Goal: Task Accomplishment & Management: Manage account settings

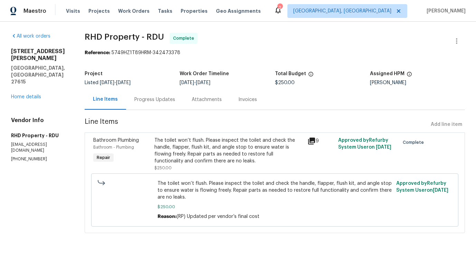
click at [152, 96] on div "Progress Updates" at bounding box center [154, 99] width 57 height 20
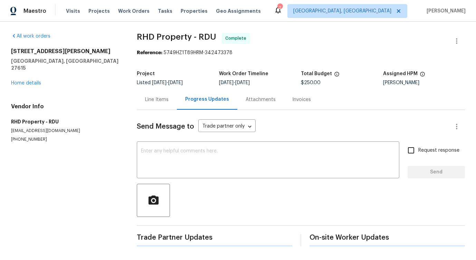
click at [177, 184] on div at bounding box center [301, 200] width 328 height 33
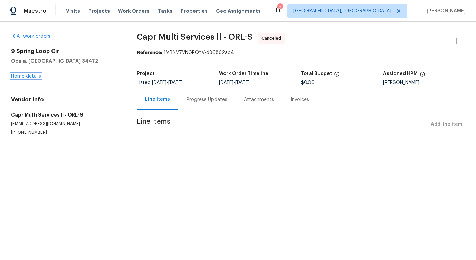
click at [23, 77] on link "Home details" at bounding box center [26, 76] width 30 height 5
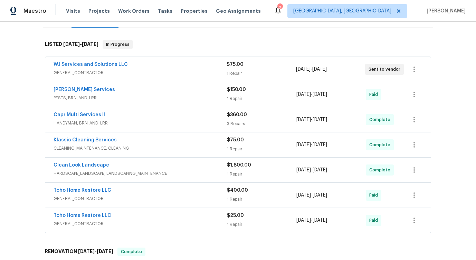
scroll to position [96, 0]
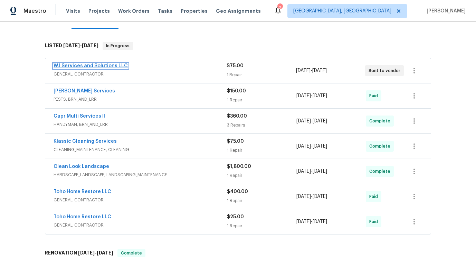
click at [96, 68] on link "W.I Services and Solutions LLC" at bounding box center [91, 66] width 74 height 5
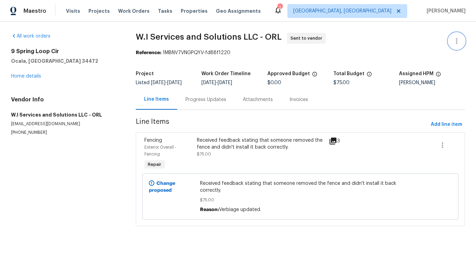
click at [456, 42] on icon "button" at bounding box center [456, 41] width 1 height 6
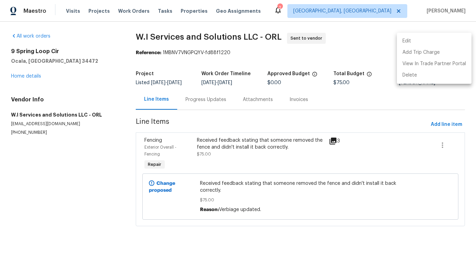
click at [411, 36] on li "Edit" at bounding box center [434, 41] width 75 height 11
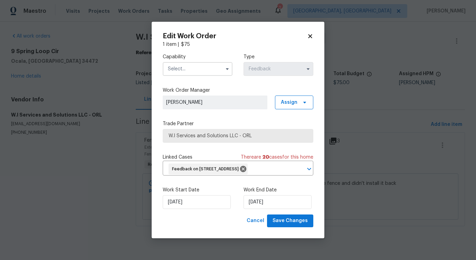
click at [199, 55] on label "Capability" at bounding box center [198, 57] width 70 height 7
click at [199, 70] on input "text" at bounding box center [198, 69] width 70 height 14
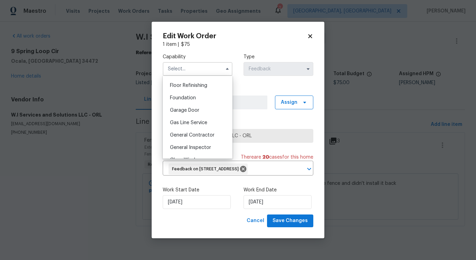
scroll to position [310, 0]
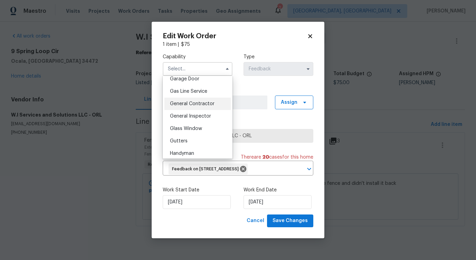
click at [203, 102] on span "General Contractor" at bounding box center [192, 104] width 45 height 5
type input "General Contractor"
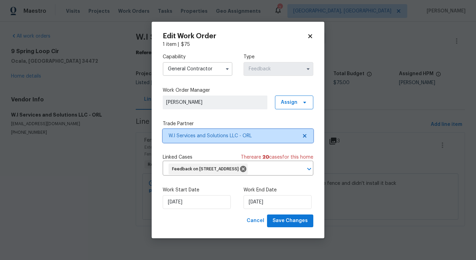
click at [215, 135] on span "W.I Services and Solutions LLC - ORL" at bounding box center [232, 136] width 129 height 7
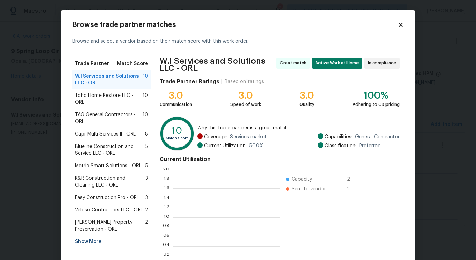
scroll to position [97, 107]
click at [94, 117] on span "TAG General Contractors - ORL" at bounding box center [109, 119] width 68 height 14
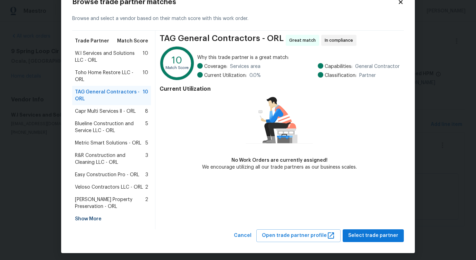
scroll to position [26, 0]
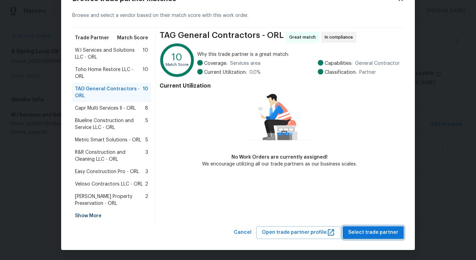
click at [363, 228] on button "Select trade partner" at bounding box center [373, 232] width 61 height 13
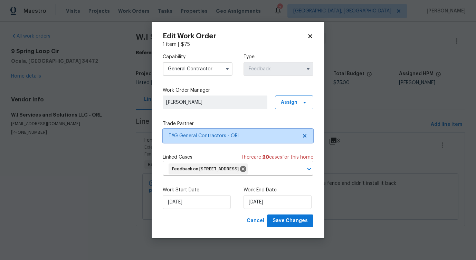
scroll to position [0, 0]
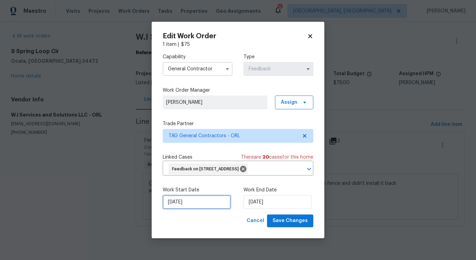
click at [193, 200] on input "9/9/2025" at bounding box center [197, 202] width 68 height 14
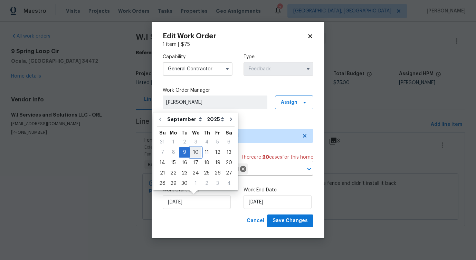
click at [196, 153] on div "10" at bounding box center [195, 153] width 11 height 10
type input "9/10/2025"
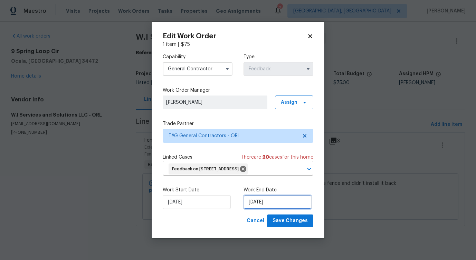
click at [272, 203] on input "9/11/2025" at bounding box center [277, 202] width 68 height 14
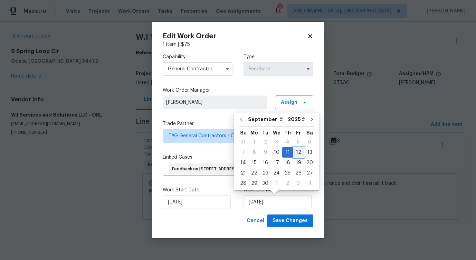
click at [295, 154] on div "12" at bounding box center [298, 153] width 11 height 10
type input "9/12/2025"
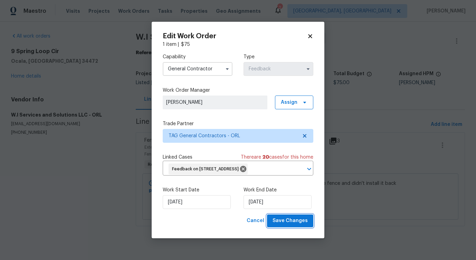
click at [299, 221] on span "Save Changes" at bounding box center [289, 221] width 35 height 9
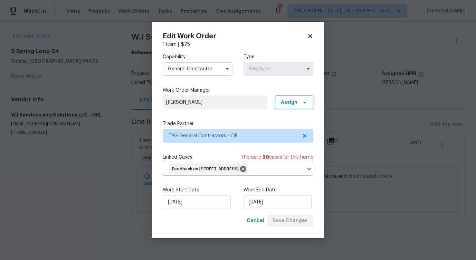
click at [25, 196] on body "Maestro Visits Projects Work Orders Tasks Properties Geo Assignments 2 Albuquer…" at bounding box center [238, 119] width 476 height 239
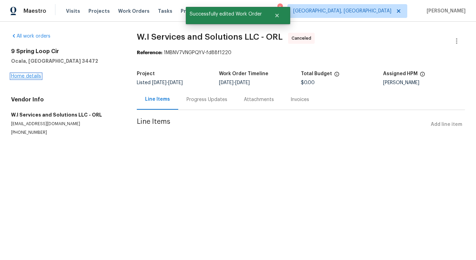
click at [33, 78] on link "Home details" at bounding box center [26, 76] width 30 height 5
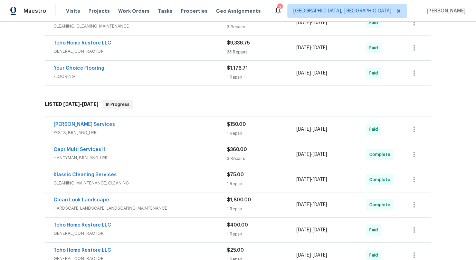
scroll to position [332, 0]
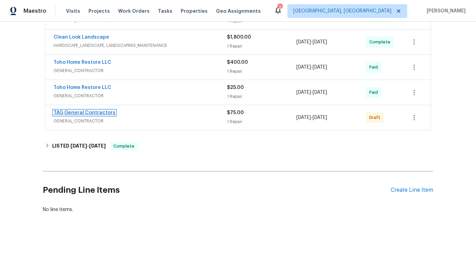
click at [86, 111] on link "TAG General Contractors" at bounding box center [85, 112] width 62 height 5
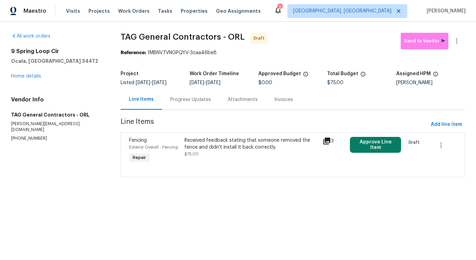
click at [243, 153] on div "Received feedback stating that someone removed the fence and didn't install it …" at bounding box center [251, 147] width 134 height 21
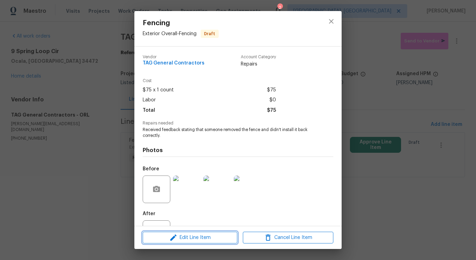
click at [204, 237] on span "Edit Line Item" at bounding box center [190, 238] width 90 height 9
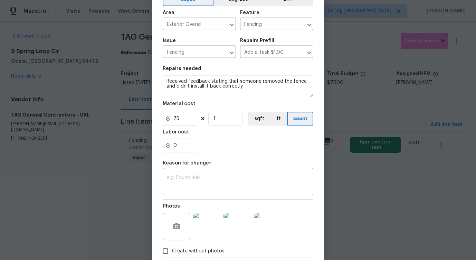
scroll to position [80, 0]
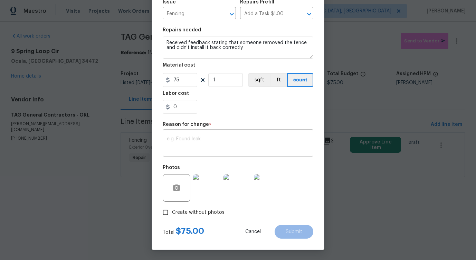
click at [202, 135] on div "x ​" at bounding box center [238, 144] width 151 height 26
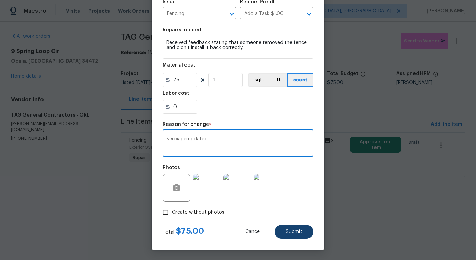
type textarea "verbiage updated"
click at [288, 229] on button "Submit" at bounding box center [293, 232] width 39 height 14
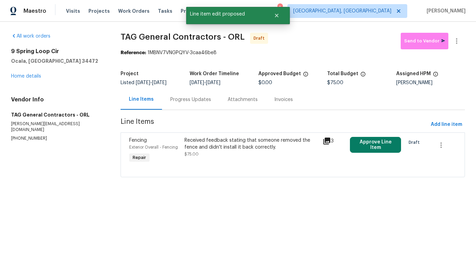
scroll to position [0, 0]
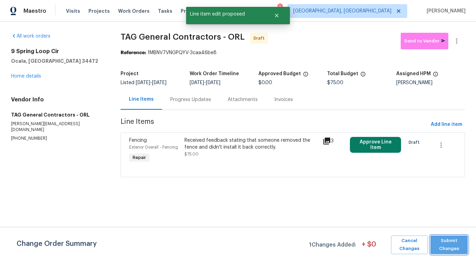
click at [444, 253] on button "Submit Changes" at bounding box center [448, 245] width 37 height 19
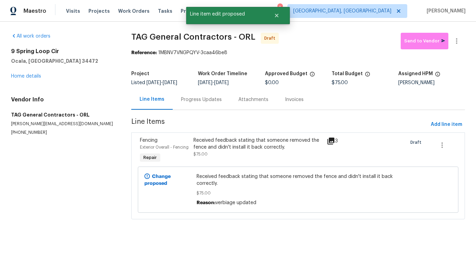
click at [192, 100] on div "Progress Updates" at bounding box center [201, 99] width 41 height 7
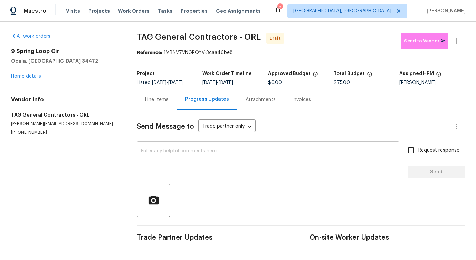
click at [220, 155] on textarea at bounding box center [268, 161] width 254 height 24
paste textarea "Hi this is Pavithra with Opendoor. I’m confirming you received the WO for the p…"
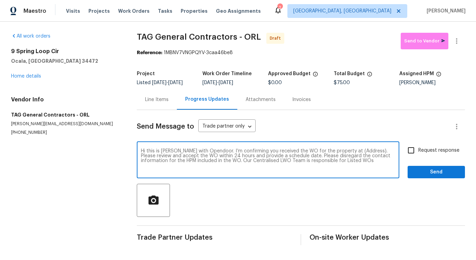
click at [351, 152] on textarea "Hi this is Pavithra with Opendoor. I’m confirming you received the WO for the p…" at bounding box center [268, 161] width 254 height 24
paste textarea "9 Spring Loop Cir, Ocala, FL 34472"
type textarea "Hi this is Pavithra with Opendoor. I’m confirming you received the WO for the p…"
click at [419, 147] on span "Request response" at bounding box center [438, 150] width 41 height 7
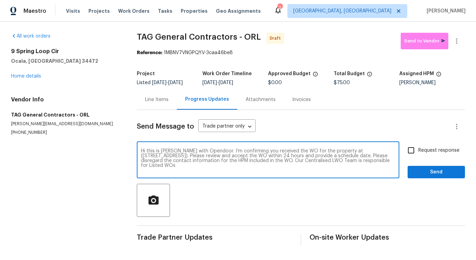
click at [418, 147] on input "Request response" at bounding box center [411, 150] width 15 height 15
checkbox input "true"
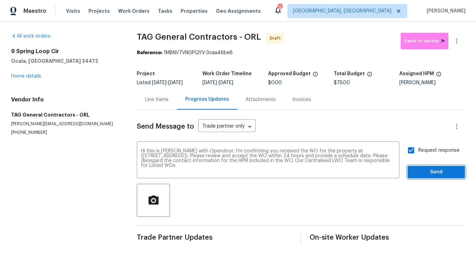
click at [425, 172] on span "Send" at bounding box center [436, 172] width 46 height 9
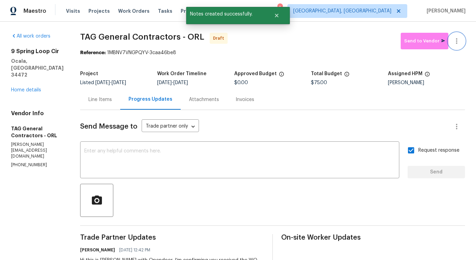
click at [456, 42] on icon "button" at bounding box center [456, 41] width 1 height 6
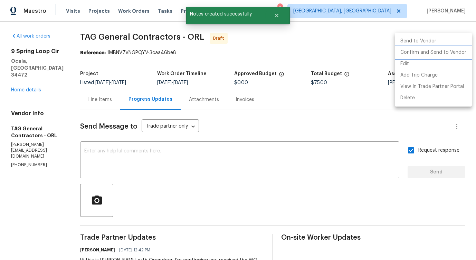
click at [432, 50] on li "Confirm and Send to Vendor" at bounding box center [433, 52] width 77 height 11
click at [173, 68] on div at bounding box center [238, 130] width 476 height 260
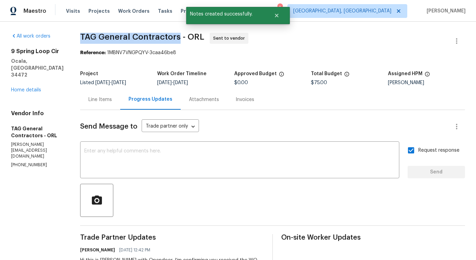
drag, startPoint x: 72, startPoint y: 35, endPoint x: 176, endPoint y: 35, distance: 103.9
click at [176, 35] on div "All work orders 9 Spring Loop Cir Ocala, FL 34472 Home details Vendor Info TAG …" at bounding box center [238, 166] width 476 height 289
copy span "TAG General Contractors"
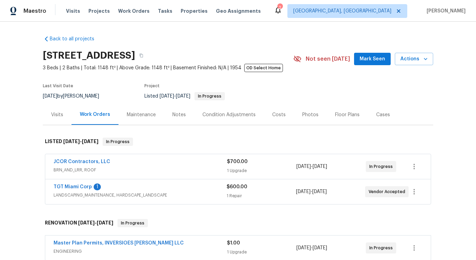
click at [68, 184] on span "TGT Miami Corp" at bounding box center [73, 187] width 38 height 7
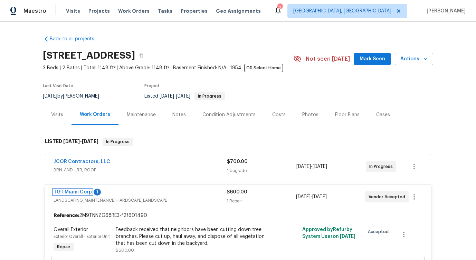
click at [69, 190] on link "TGT Miami Corp" at bounding box center [73, 192] width 38 height 5
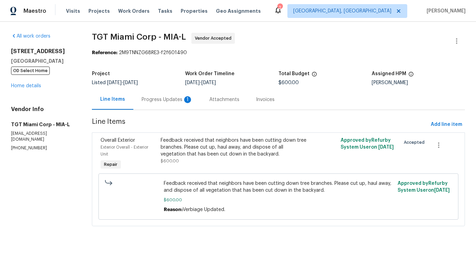
click at [168, 105] on div "Progress Updates 1" at bounding box center [167, 99] width 68 height 20
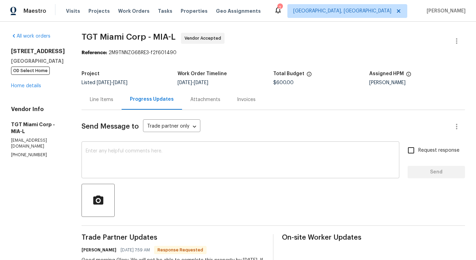
click at [179, 155] on textarea at bounding box center [240, 161] width 309 height 24
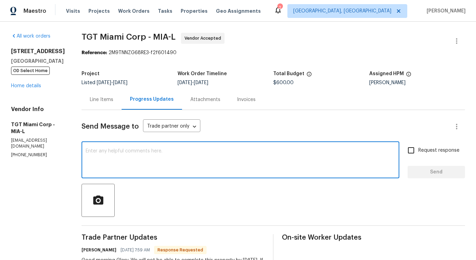
click at [90, 100] on div "Line Items" at bounding box center [101, 99] width 23 height 7
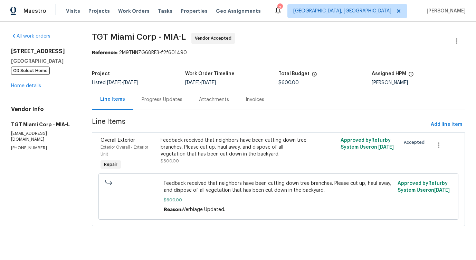
click at [153, 100] on div "Progress Updates" at bounding box center [162, 99] width 41 height 7
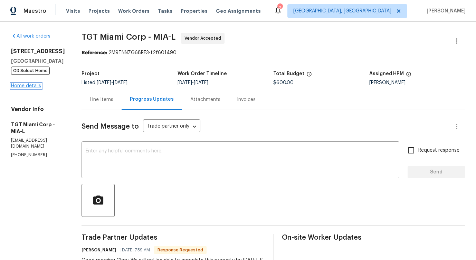
click at [30, 88] on link "Home details" at bounding box center [26, 86] width 30 height 5
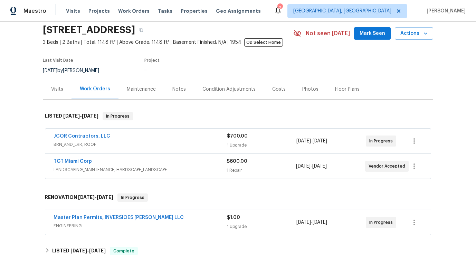
scroll to position [32, 0]
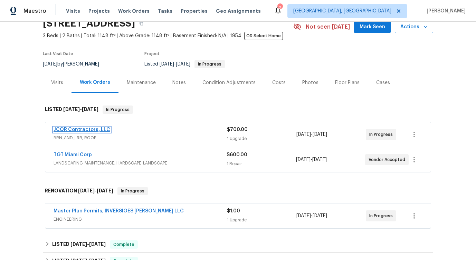
click at [83, 131] on link "JCOR Contractors, LLC" at bounding box center [82, 129] width 57 height 5
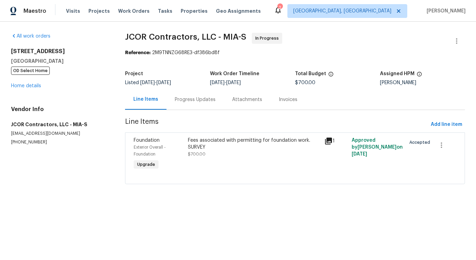
click at [177, 103] on div "Progress Updates" at bounding box center [194, 99] width 57 height 20
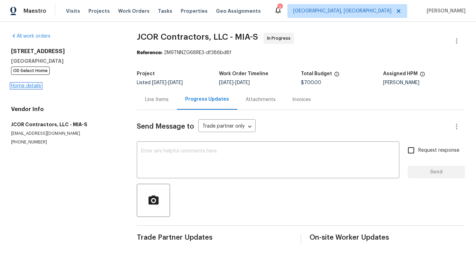
click at [32, 85] on link "Home details" at bounding box center [26, 86] width 30 height 5
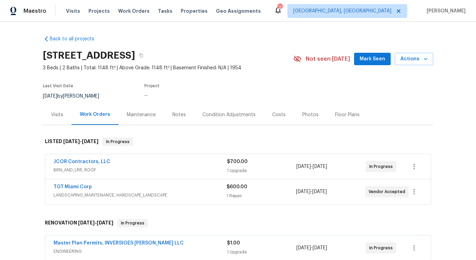
click at [32, 85] on div "Back to all projects 561 NE 173rd St, North Miami Beach, FL 33162 3 Beds | 2 Ba…" at bounding box center [238, 141] width 476 height 239
click at [69, 186] on link "TGT Miami Corp" at bounding box center [73, 187] width 38 height 5
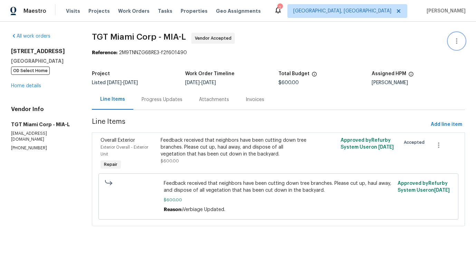
click at [456, 40] on icon "button" at bounding box center [456, 41] width 8 height 8
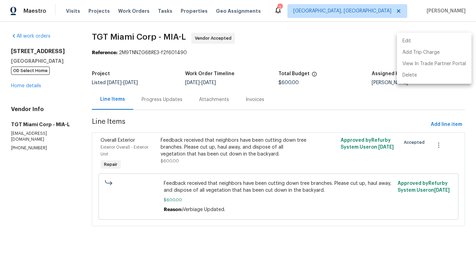
click at [426, 38] on li "Edit" at bounding box center [434, 41] width 75 height 11
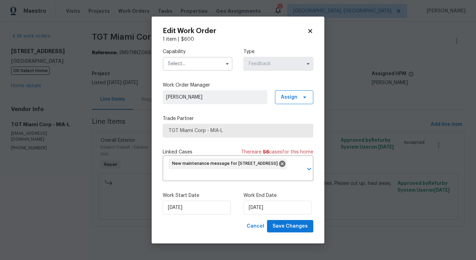
click at [208, 67] on input "text" at bounding box center [198, 64] width 70 height 14
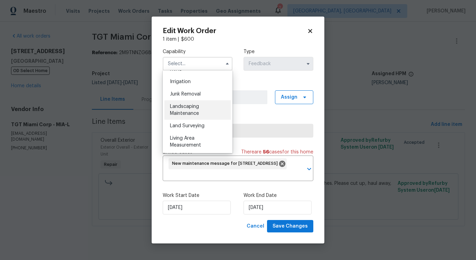
scroll to position [425, 0]
click at [192, 104] on div "Landscaping Maintenance" at bounding box center [197, 111] width 66 height 19
type input "Landscaping Maintenance"
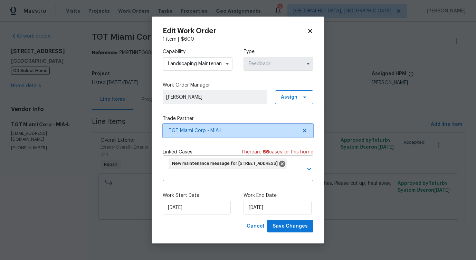
click at [215, 129] on span "TGT Miami Corp - MIA-L" at bounding box center [232, 130] width 129 height 7
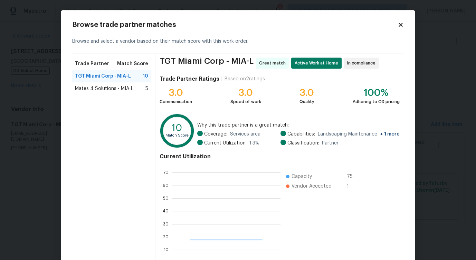
scroll to position [97, 108]
click at [103, 90] on span "Mates 4 Solutions - MIA-L" at bounding box center [104, 88] width 58 height 7
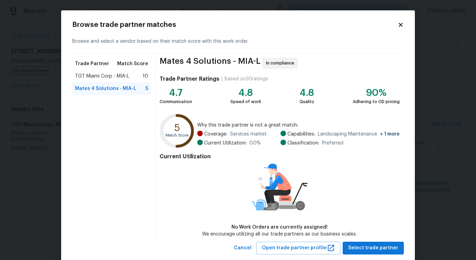
scroll to position [15, 0]
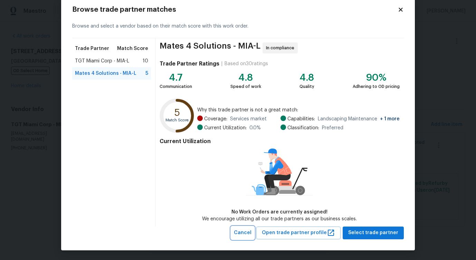
click at [250, 236] on span "Cancel" at bounding box center [243, 233] width 18 height 9
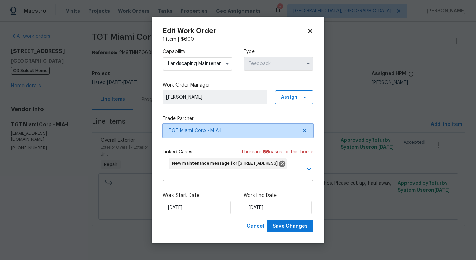
scroll to position [0, 0]
click at [311, 28] on icon at bounding box center [310, 31] width 6 height 6
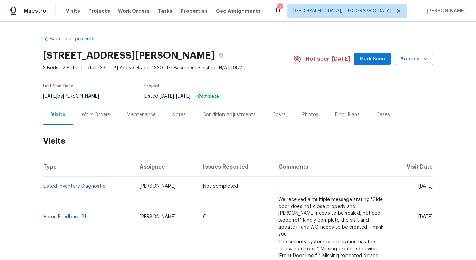
click at [97, 119] on div "Work Orders" at bounding box center [95, 115] width 45 height 20
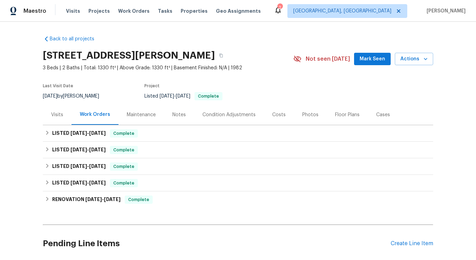
scroll to position [33, 0]
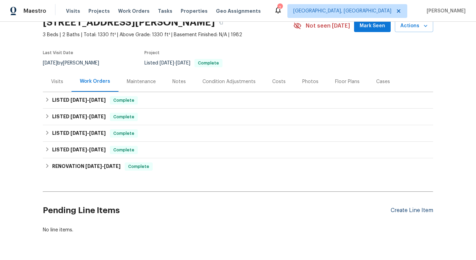
click at [398, 210] on div "Create Line Item" at bounding box center [412, 211] width 42 height 7
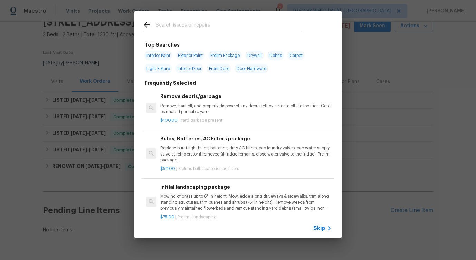
click at [288, 144] on div "Bulbs, Batteries, AC Filters package Replace burnt light bulbs, batteries, dirt…" at bounding box center [245, 149] width 171 height 28
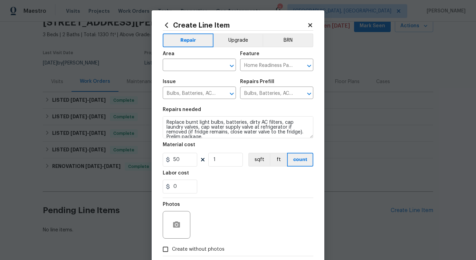
scroll to position [37, 0]
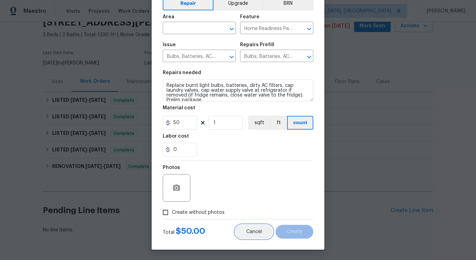
click at [257, 230] on span "Cancel" at bounding box center [254, 232] width 16 height 5
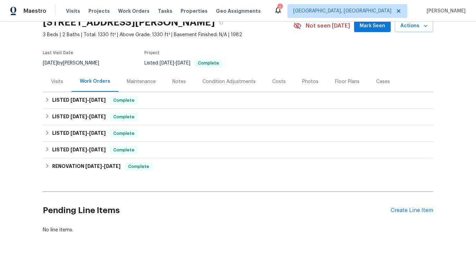
click at [395, 215] on div "Pending Line Items Create Line Item" at bounding box center [238, 211] width 390 height 32
click at [394, 212] on div "Create Line Item" at bounding box center [412, 211] width 42 height 7
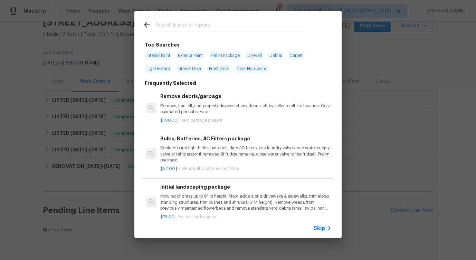
click at [321, 230] on span "Skip" at bounding box center [319, 228] width 12 height 7
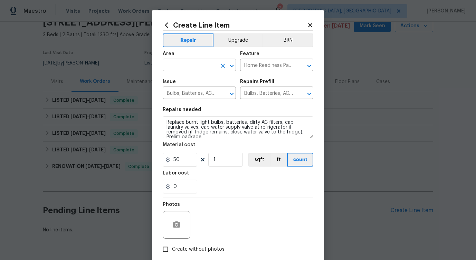
click at [197, 66] on input "text" at bounding box center [190, 65] width 54 height 11
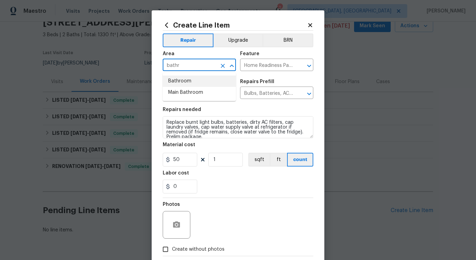
click at [188, 81] on li "Bathroom" at bounding box center [199, 81] width 73 height 11
type input "Bathroom"
click at [262, 68] on input "Home Readiness Packages" at bounding box center [267, 65] width 54 height 11
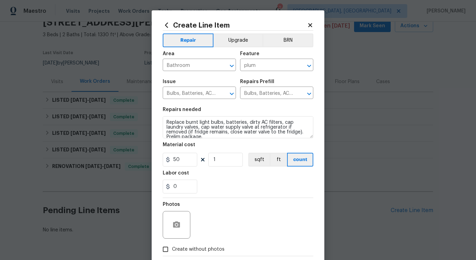
type input "Home Readiness Packages"
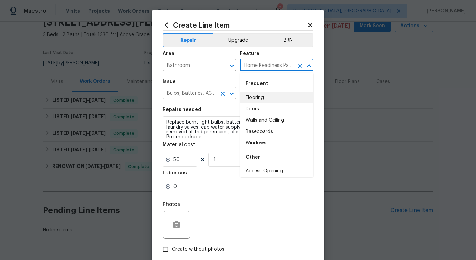
click at [186, 93] on input "Bulbs, Batteries, AC Filters" at bounding box center [190, 93] width 54 height 11
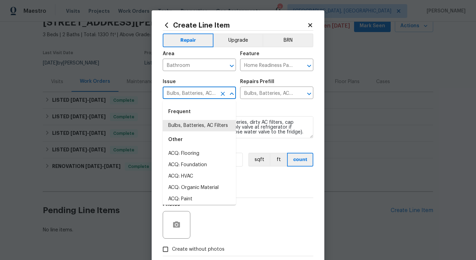
click at [186, 93] on input "Bulbs, Batteries, AC Filters" at bounding box center [190, 93] width 54 height 11
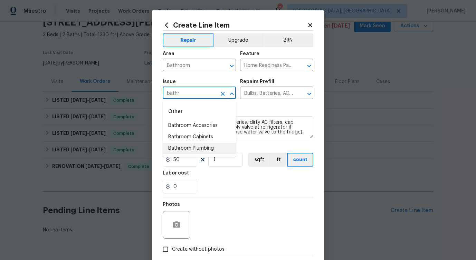
click at [190, 149] on li "Bathroom Plumbing" at bounding box center [199, 148] width 73 height 11
type input "Bathroom Plumbing"
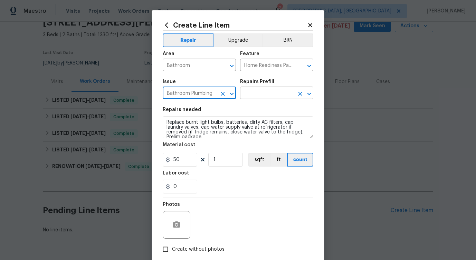
type input "Bathroom Plumbing"
click at [259, 92] on input "text" at bounding box center [267, 93] width 54 height 11
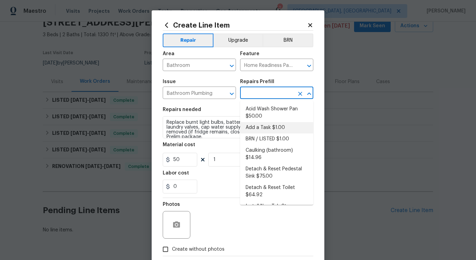
click at [257, 124] on li "Add a Task $1.00" at bounding box center [276, 127] width 73 height 11
type input "Plumbing"
type input "Add a Task $1.00"
type textarea "HPM to detail"
type input "1"
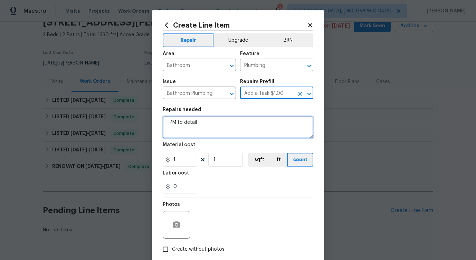
click at [236, 126] on textarea "HPM to detail" at bounding box center [238, 127] width 151 height 22
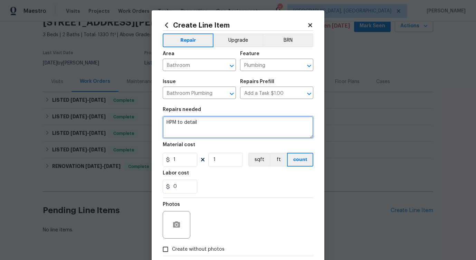
click at [236, 126] on textarea "HPM to detail" at bounding box center [238, 127] width 151 height 22
paste textarea "#lwoleak Received feedback the master bathroom shower head is leaking. Please s…"
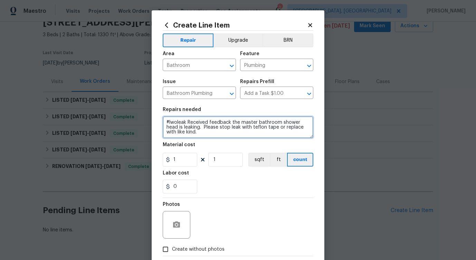
type textarea "#lwoleak Received feedback the master bathroom shower head is leaking. Please s…"
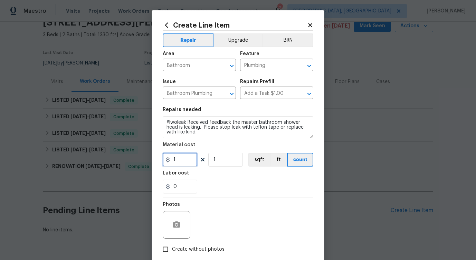
click at [180, 162] on input "1" at bounding box center [180, 160] width 35 height 14
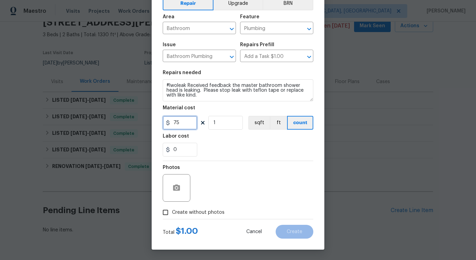
type input "75"
click at [178, 185] on icon "button" at bounding box center [176, 188] width 7 height 6
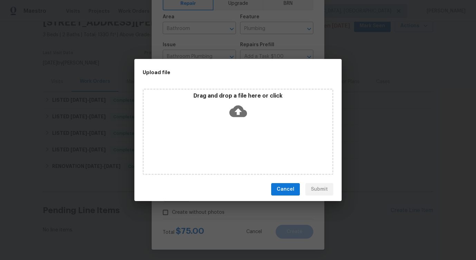
click at [239, 110] on icon at bounding box center [238, 112] width 18 height 18
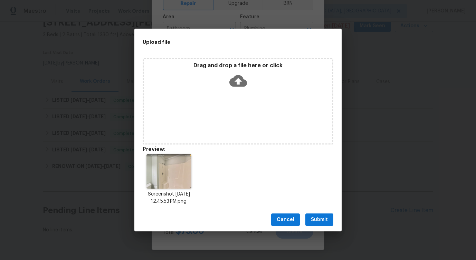
click at [318, 219] on span "Submit" at bounding box center [319, 220] width 17 height 9
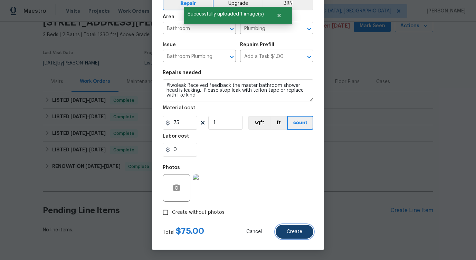
click at [297, 233] on span "Create" at bounding box center [295, 232] width 16 height 5
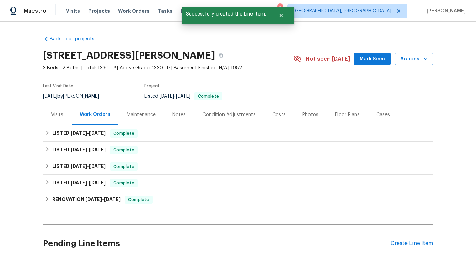
scroll to position [139, 0]
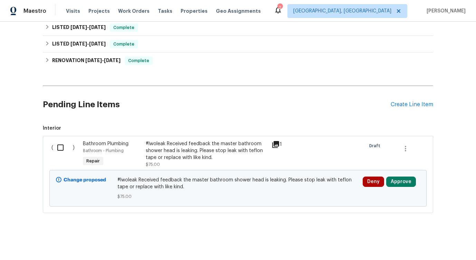
click at [63, 146] on input "checkbox" at bounding box center [63, 148] width 20 height 15
checkbox input "true"
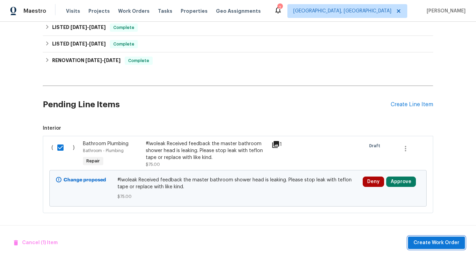
click at [426, 242] on span "Create Work Order" at bounding box center [436, 243] width 46 height 9
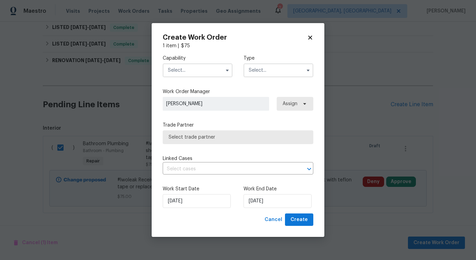
click at [203, 71] on input "text" at bounding box center [198, 71] width 70 height 14
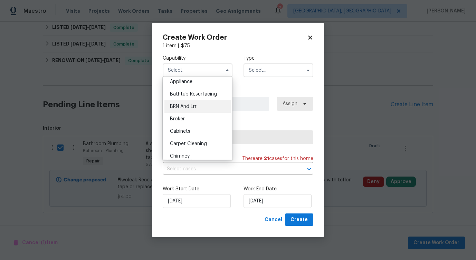
scroll to position [0, 0]
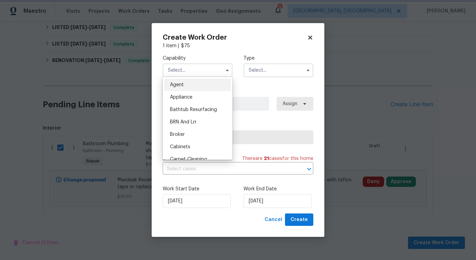
click at [266, 88] on label "Work Order Manager" at bounding box center [238, 91] width 151 height 7
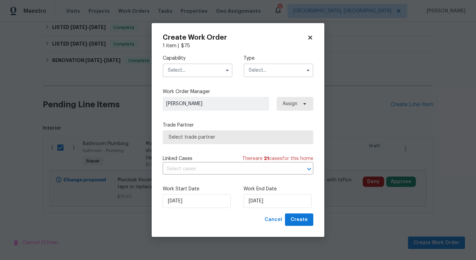
click at [215, 70] on input "text" at bounding box center [198, 71] width 70 height 14
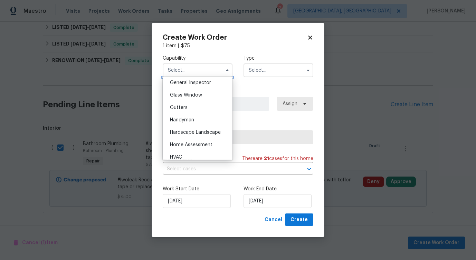
scroll to position [346, 0]
click at [211, 119] on div "Handyman" at bounding box center [197, 119] width 66 height 12
type input "Handyman"
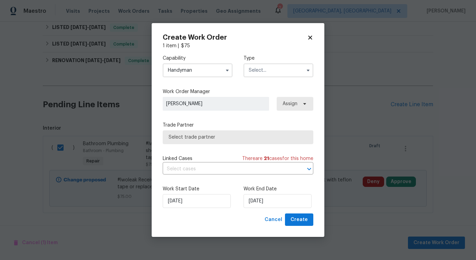
click at [271, 67] on input "text" at bounding box center [278, 71] width 70 height 14
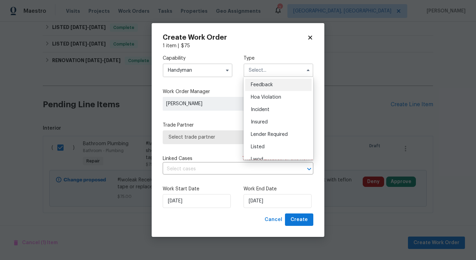
click at [260, 86] on span "Feedback" at bounding box center [262, 85] width 22 height 5
type input "Feedback"
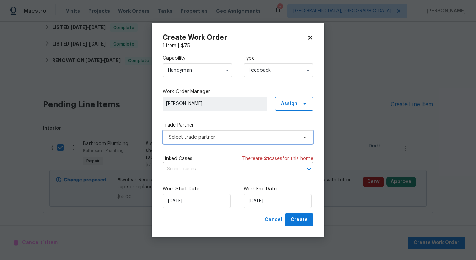
click at [204, 141] on span "Select trade partner" at bounding box center [238, 138] width 151 height 14
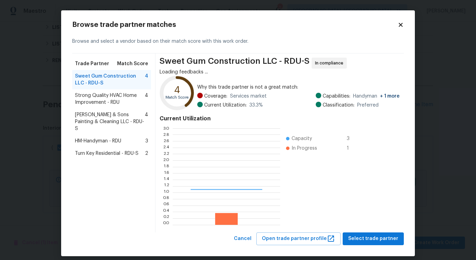
scroll to position [97, 107]
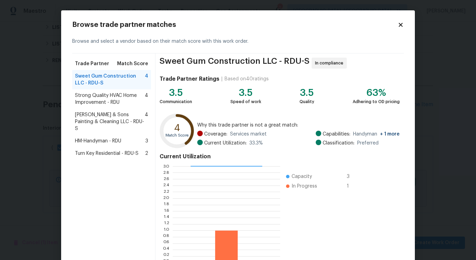
click at [70, 103] on div "Browse trade partner matches Browse and select a vendor based on their match sc…" at bounding box center [238, 152] width 354 height 284
click at [79, 100] on span "Strong Quality HVAC Home Improvement - RDU" at bounding box center [110, 99] width 70 height 14
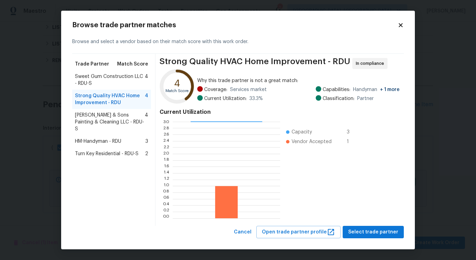
click at [86, 116] on span "Hodge & Sons Painting & Cleaning LLC - RDU-S" at bounding box center [110, 122] width 70 height 21
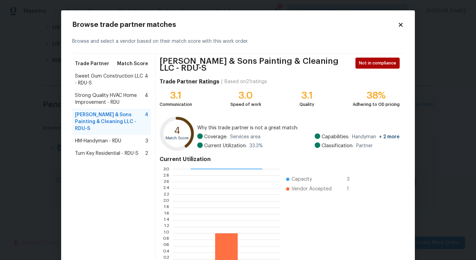
click at [99, 138] on span "HM-Handyman - RDU" at bounding box center [98, 141] width 46 height 7
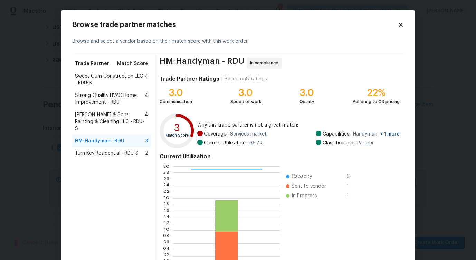
click at [95, 150] on span "Turn Key Residential - RDU-S" at bounding box center [107, 153] width 64 height 7
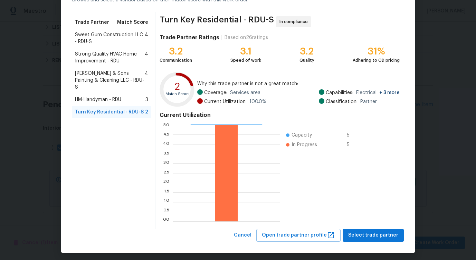
scroll to position [44, 0]
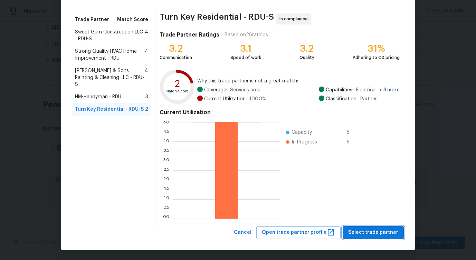
click at [361, 237] on button "Select trade partner" at bounding box center [373, 232] width 61 height 13
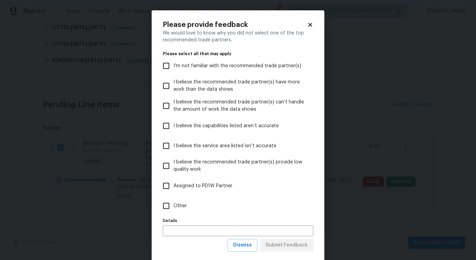
scroll to position [0, 0]
click at [174, 205] on span "Other" at bounding box center [179, 206] width 13 height 7
click at [173, 205] on input "Other" at bounding box center [166, 206] width 15 height 15
checkbox input "true"
click at [282, 249] on span "Submit Feedback" at bounding box center [287, 245] width 42 height 9
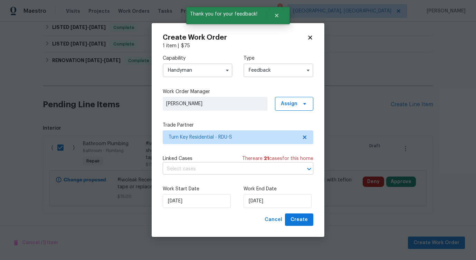
click at [192, 174] on input "text" at bounding box center [228, 169] width 131 height 11
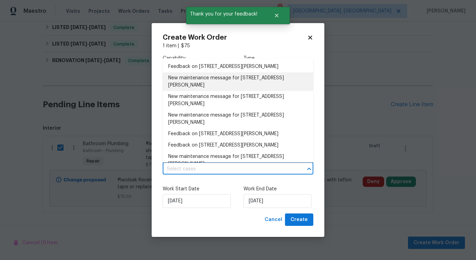
click at [196, 85] on li "New maintenance message for 1104 Theresa Ct , Raleigh, NC 27615" at bounding box center [238, 82] width 151 height 19
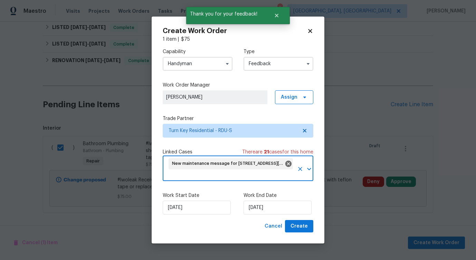
click at [191, 199] on div "Work Start Date 9/10/2025" at bounding box center [198, 203] width 70 height 22
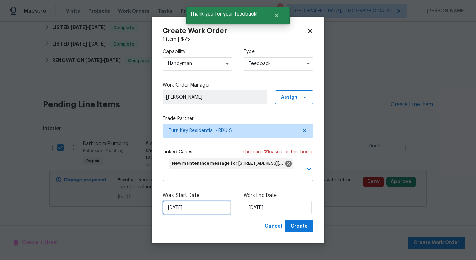
click at [190, 207] on input "9/10/2025" at bounding box center [197, 208] width 68 height 14
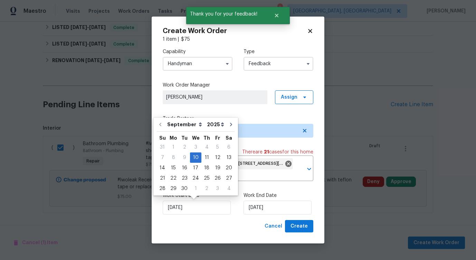
click at [263, 193] on label "Work End Date" at bounding box center [278, 195] width 70 height 7
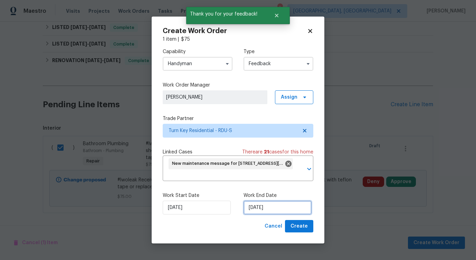
click at [263, 202] on input "9/10/2025" at bounding box center [277, 208] width 68 height 14
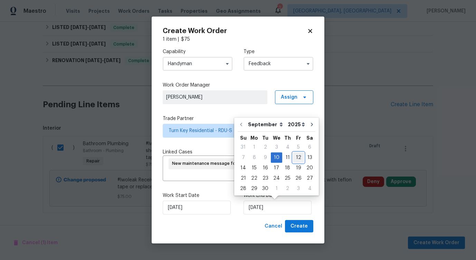
click at [293, 158] on div "12" at bounding box center [298, 158] width 11 height 10
type input "9/12/2025"
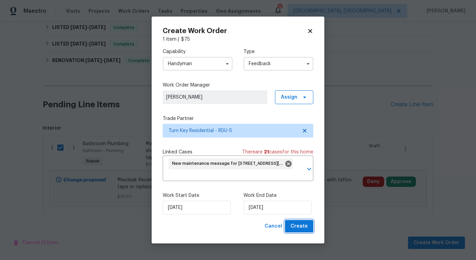
click at [299, 231] on button "Create" at bounding box center [299, 226] width 28 height 13
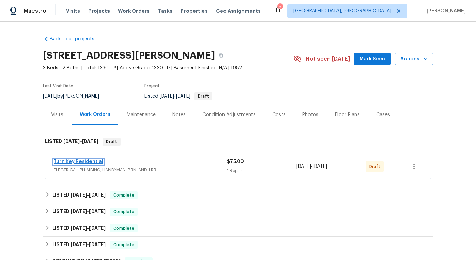
click at [83, 162] on link "Turn Key Residential" at bounding box center [79, 162] width 50 height 5
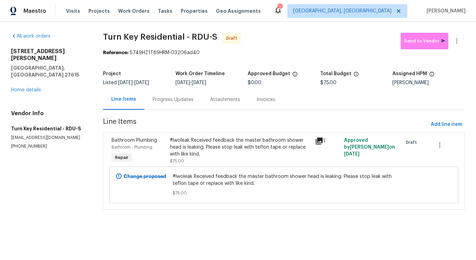
click at [172, 102] on div "Progress Updates" at bounding box center [173, 99] width 41 height 7
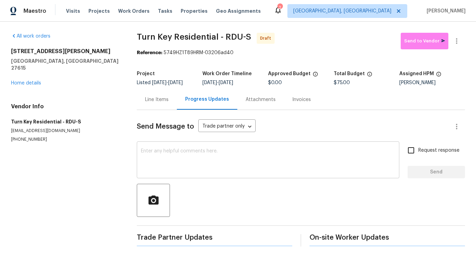
click at [185, 157] on textarea at bounding box center [268, 161] width 254 height 24
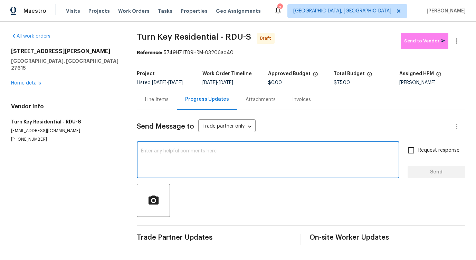
paste textarea "Hi this is Pavithra with Opendoor. I’m confirming you received the WO for the p…"
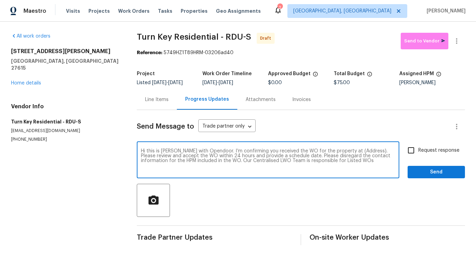
click at [357, 153] on textarea "Hi this is Pavithra with Opendoor. I’m confirming you received the WO for the p…" at bounding box center [268, 161] width 254 height 24
paste textarea "1104 Theresa Ct, Raleigh, NC 27615"
type textarea "Hi this is Pavithra with Opendoor. I’m confirming you received the WO for the p…"
click at [418, 153] on input "Request response" at bounding box center [411, 150] width 15 height 15
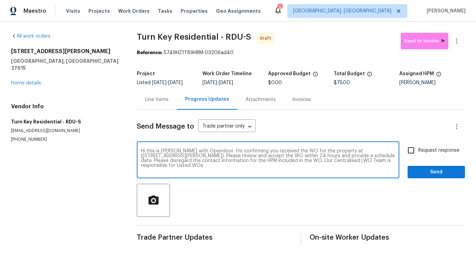
checkbox input "true"
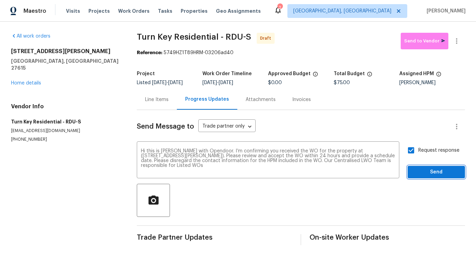
click at [423, 175] on span "Send" at bounding box center [436, 172] width 46 height 9
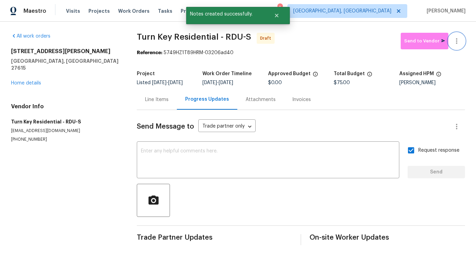
click at [454, 41] on icon "button" at bounding box center [456, 41] width 8 height 8
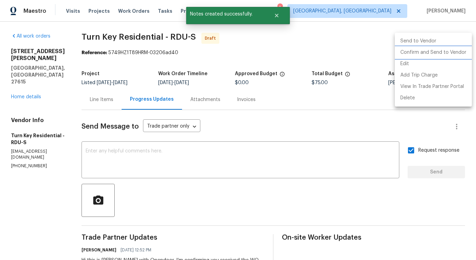
click at [428, 49] on li "Confirm and Send to Vendor" at bounding box center [433, 52] width 77 height 11
click at [364, 46] on div at bounding box center [238, 130] width 476 height 260
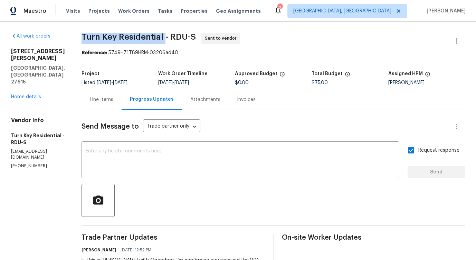
drag, startPoint x: 93, startPoint y: 39, endPoint x: 179, endPoint y: 38, distance: 86.0
click at [179, 38] on div "All work orders 1104 Theresa Ct Raleigh, NC 27615 Home details Vendor Info Turn…" at bounding box center [238, 166] width 476 height 289
copy span "Turn Key Residential"
click at [31, 95] on link "Home details" at bounding box center [26, 97] width 30 height 5
